Goal: Task Accomplishment & Management: Manage account settings

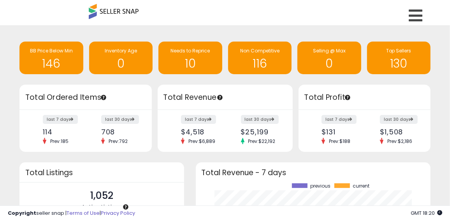
scroll to position [108, 219]
click at [415, 16] on icon at bounding box center [416, 16] width 14 height 16
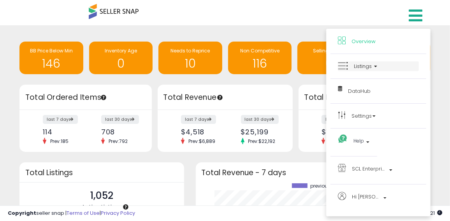
click at [366, 63] on span "Listings" at bounding box center [363, 66] width 18 height 7
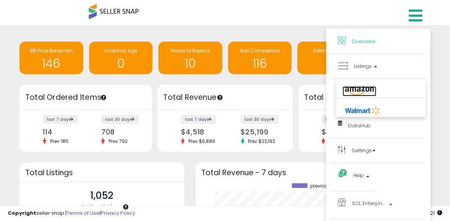
click at [355, 90] on icon at bounding box center [359, 91] width 34 height 10
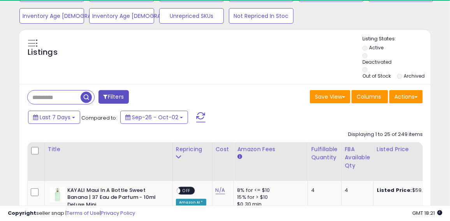
scroll to position [86, 0]
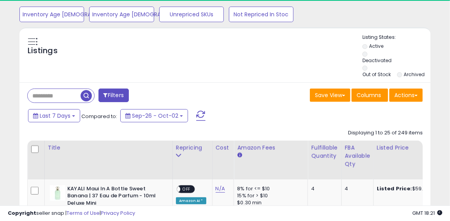
click at [50, 96] on input "text" at bounding box center [54, 96] width 53 height 14
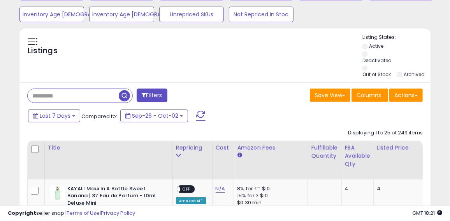
paste input "**********"
type input "**********"
click at [127, 95] on span "button" at bounding box center [124, 95] width 11 height 11
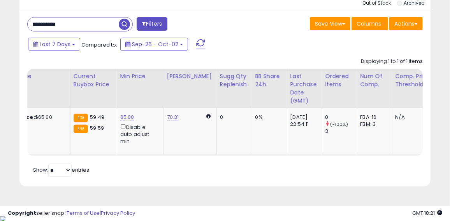
scroll to position [0, 379]
click at [125, 118] on link "65.00" at bounding box center [126, 118] width 14 height 8
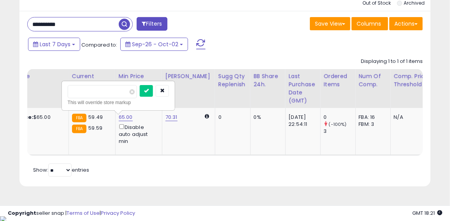
drag, startPoint x: 90, startPoint y: 93, endPoint x: 55, endPoint y: 89, distance: 35.2
click at [55, 89] on table "Title Repricing" at bounding box center [335, 112] width 1372 height 87
type input "**"
click button "submit" at bounding box center [146, 91] width 13 height 12
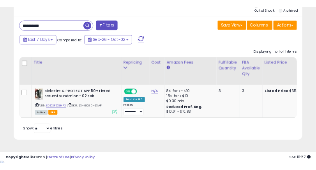
scroll to position [158, 0]
